Goal: Communication & Community: Answer question/provide support

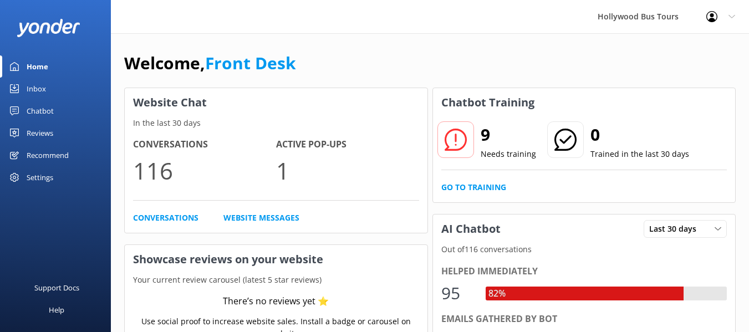
click at [34, 84] on div "Inbox" at bounding box center [36, 89] width 19 height 22
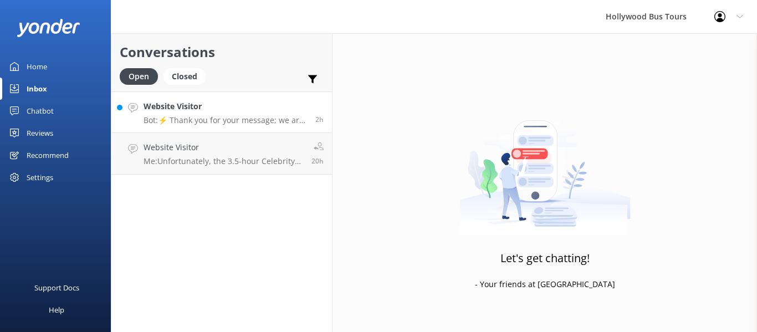
click at [264, 121] on p "Bot: ⚡ Thank you for your message; we are connecting you to a team member who w…" at bounding box center [226, 120] width 164 height 10
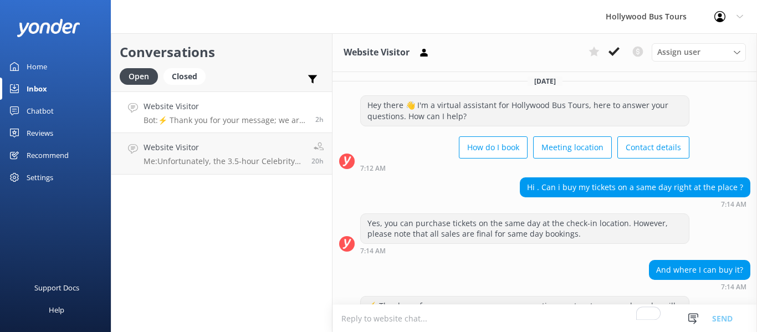
scroll to position [171, 0]
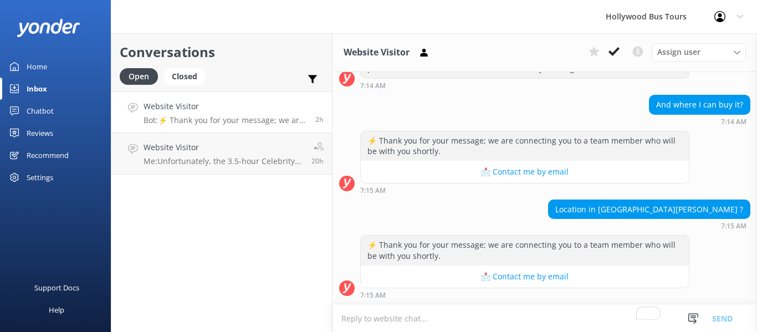
click at [375, 315] on textarea "To enrich screen reader interactions, please activate Accessibility in Grammarl…" at bounding box center [545, 318] width 425 height 27
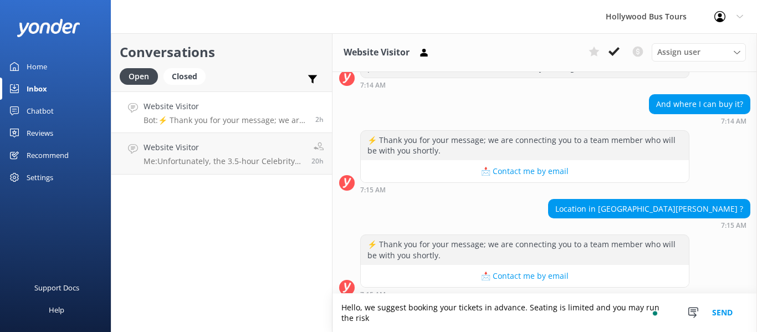
scroll to position [182, 0]
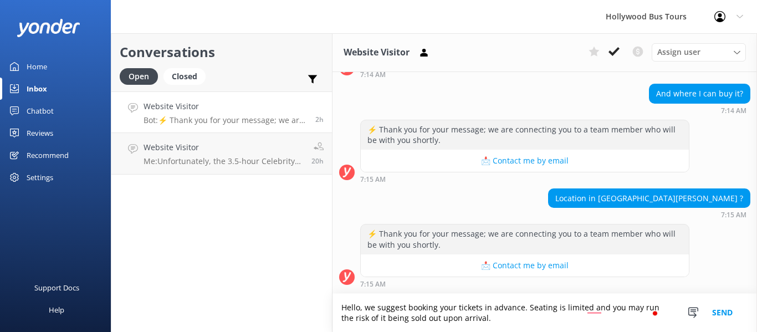
click at [586, 310] on textarea "Hello, we suggest booking your tickets in advance. Seating is limited and you m…" at bounding box center [545, 313] width 425 height 38
click at [593, 311] on textarea "Hello, we suggest booking your tickets in advance. Seating is limited and you m…" at bounding box center [545, 313] width 425 height 38
click at [594, 307] on textarea "Hello, we suggest booking your tickets in advance. Seating is limited and you m…" at bounding box center [545, 313] width 425 height 38
click at [609, 313] on textarea "Hello, we suggest booking your tickets in advance. Seating is limited, and you …" at bounding box center [545, 313] width 425 height 38
click at [605, 312] on textarea "Hello, we suggest booking your tickets in advance. Seating is limited, and you …" at bounding box center [545, 313] width 425 height 38
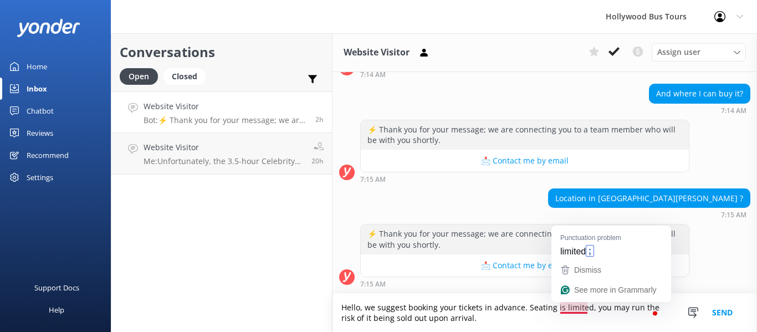
click at [577, 309] on textarea "Hello, we suggest booking your tickets in advance. Seating is limited, you may …" at bounding box center [545, 313] width 425 height 38
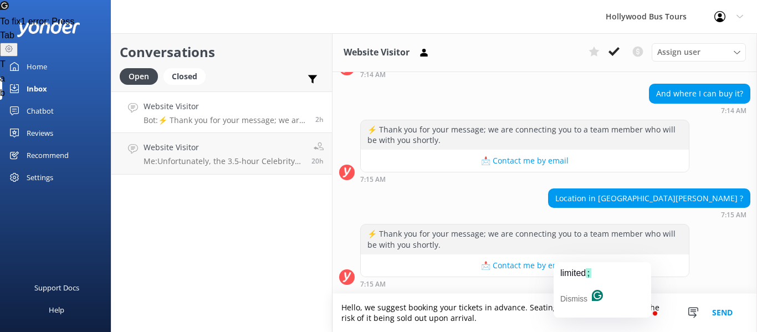
click at [569, 309] on textarea "Hello, we suggest booking your tickets in advance. Seating is limited, you may …" at bounding box center [545, 313] width 425 height 38
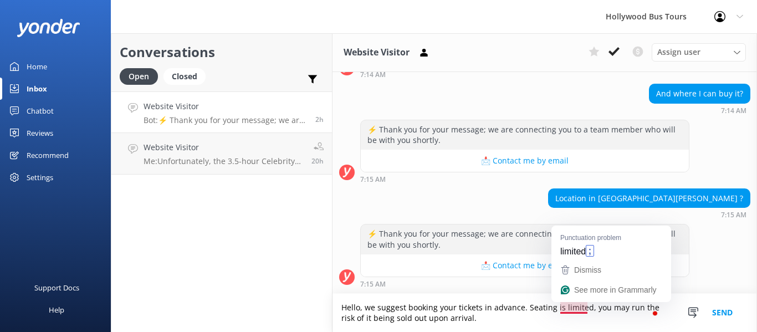
click at [568, 301] on div "Dismiss See more in Grammarly" at bounding box center [612, 281] width 120 height 42
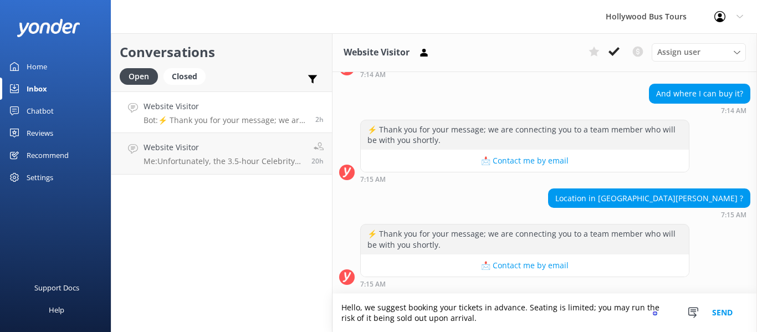
type textarea "Hello, we suggest booking your tickets in advance. Seating is limited; you may …"
click at [723, 311] on button "Send" at bounding box center [723, 313] width 42 height 38
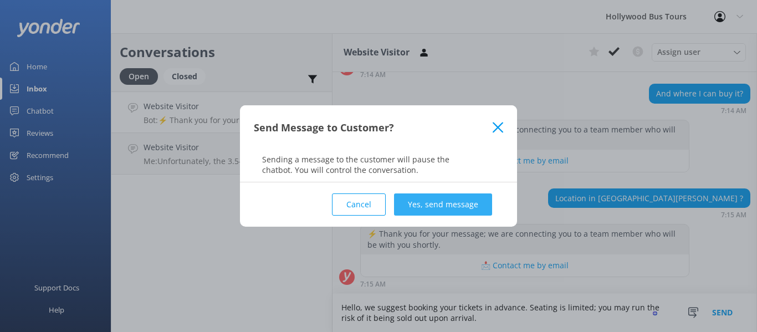
click at [445, 208] on button "Yes, send message" at bounding box center [443, 204] width 98 height 22
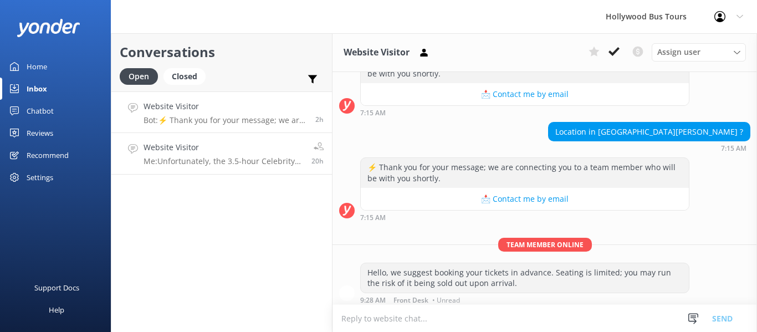
scroll to position [253, 0]
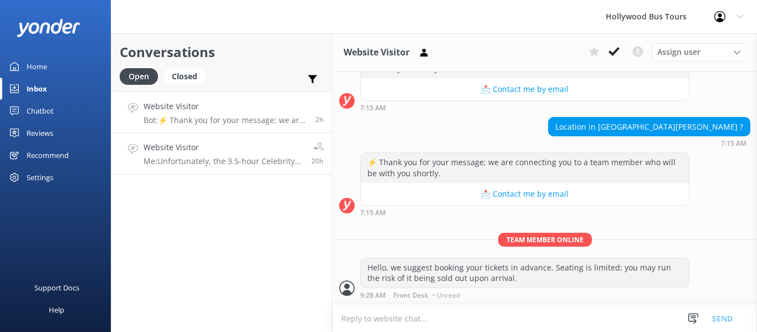
click at [249, 164] on p "Me: Unfortunately, the 3.5-hour Celebrity Homes Tour from [GEOGRAPHIC_DATA][PER…" at bounding box center [224, 161] width 160 height 10
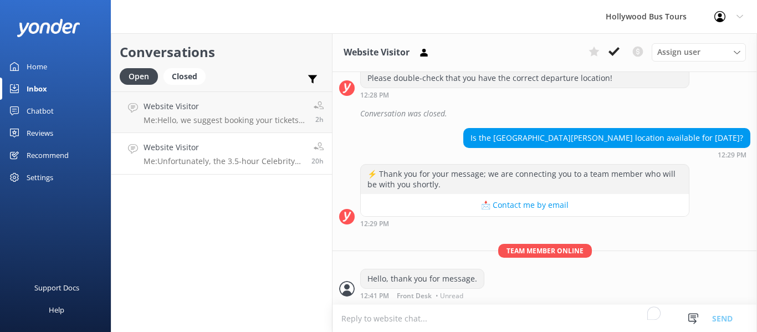
scroll to position [840, 0]
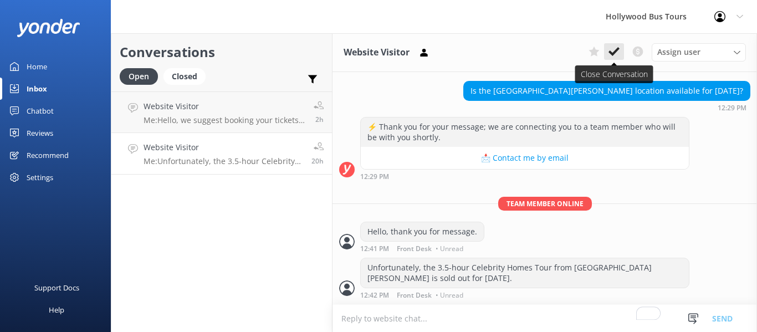
click at [617, 50] on use at bounding box center [614, 51] width 11 height 9
